Goal: Information Seeking & Learning: Learn about a topic

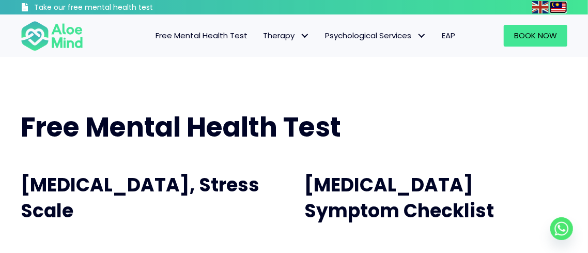
click at [556, 3] on img at bounding box center [558, 7] width 17 height 12
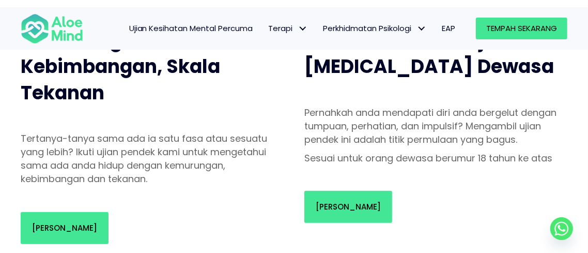
scroll to position [152, 0]
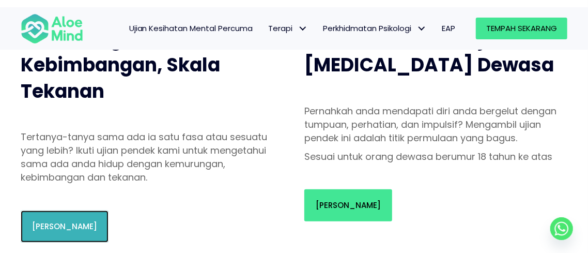
click at [64, 233] on link "[PERSON_NAME]" at bounding box center [65, 226] width 88 height 32
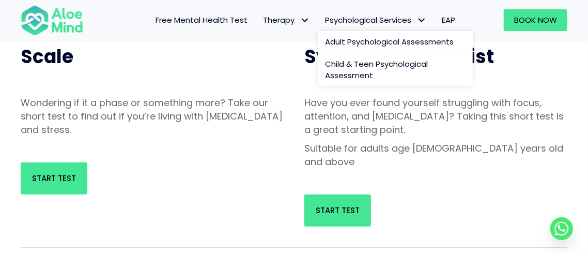
scroll to position [145, 0]
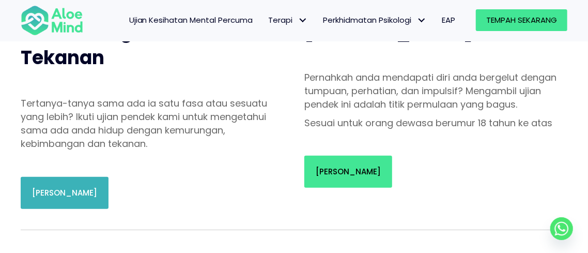
scroll to position [186, 0]
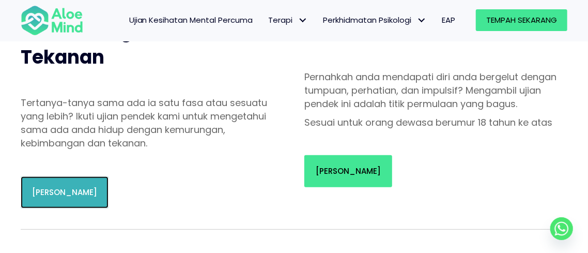
click at [46, 177] on link "[PERSON_NAME]" at bounding box center [65, 192] width 88 height 32
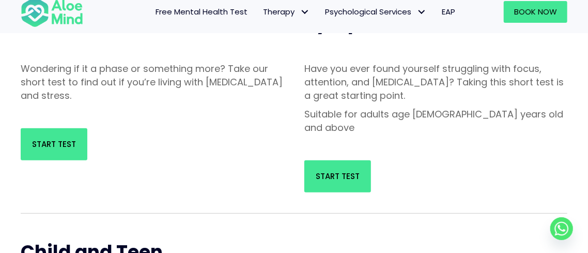
scroll to position [178, 0]
